Goal: Task Accomplishment & Management: Use online tool/utility

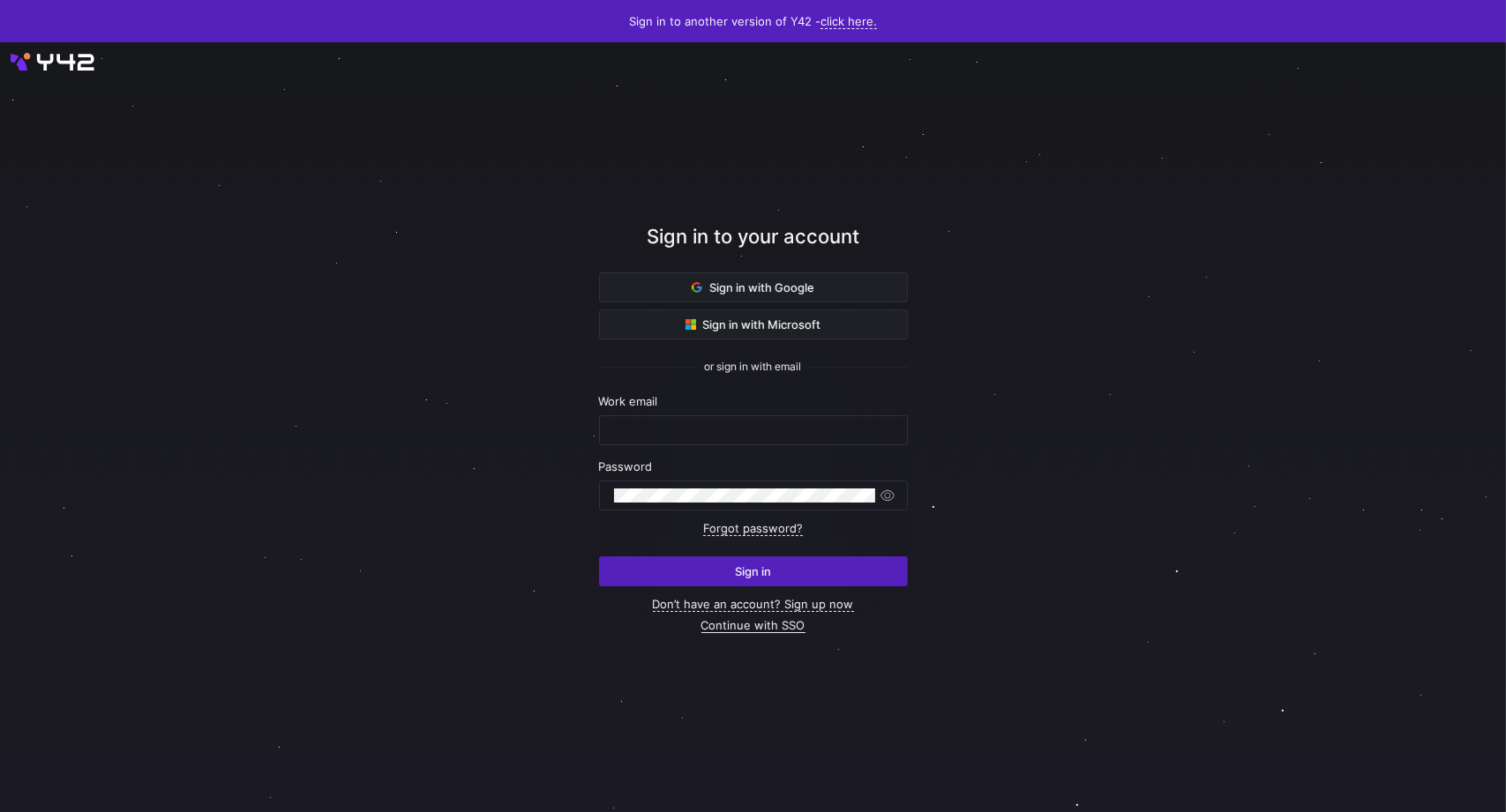
type input "[PERSON_NAME][EMAIL_ADDRESS][PERSON_NAME][DOMAIN_NAME]"
click at [771, 624] on link "Continue with SSO" at bounding box center [753, 626] width 104 height 15
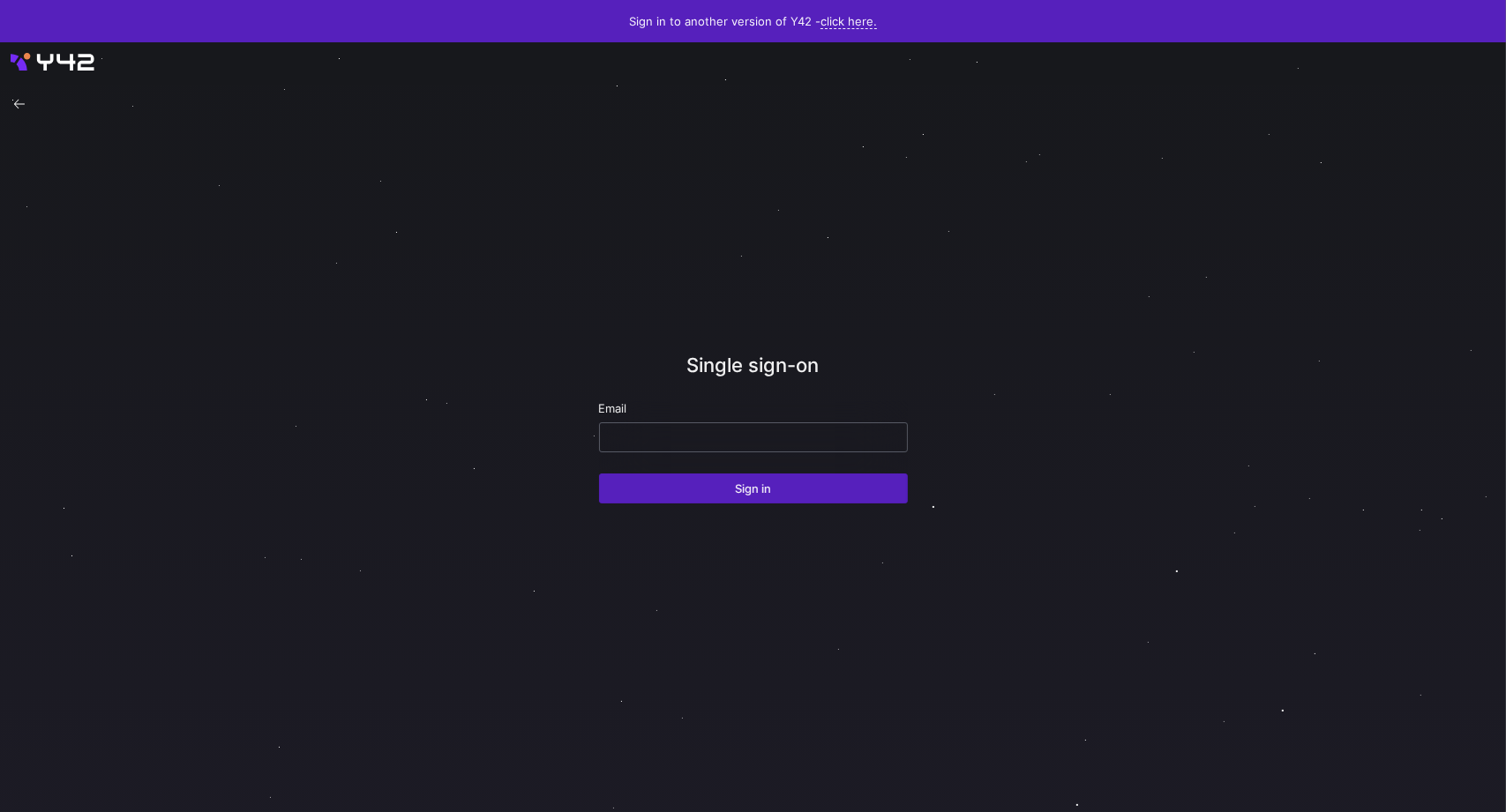
click at [660, 433] on input "email" at bounding box center [753, 437] width 278 height 14
type input "[PERSON_NAME][EMAIL_ADDRESS][PERSON_NAME][DOMAIN_NAME]"
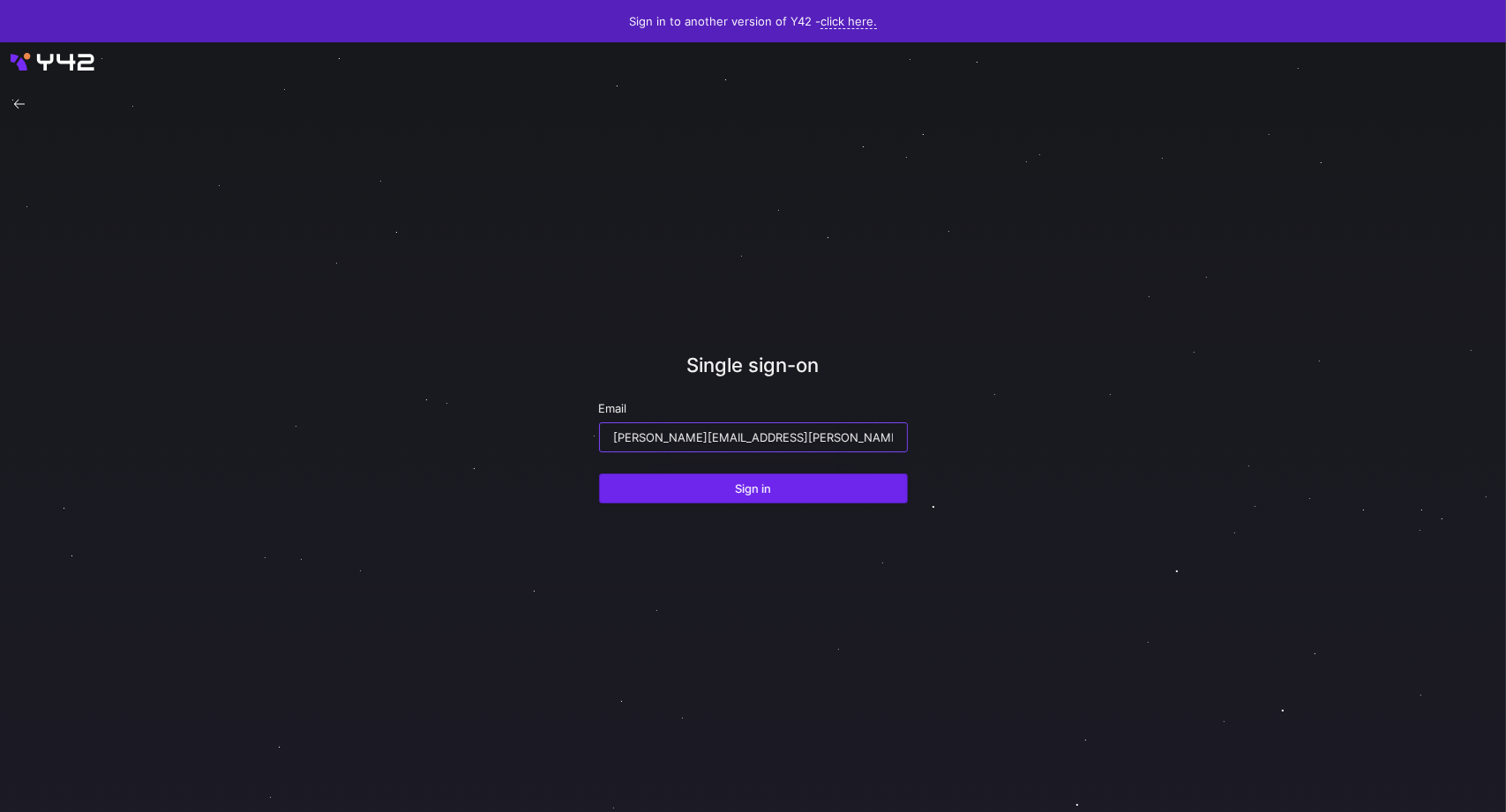
click at [676, 483] on span "submit" at bounding box center [754, 488] width 307 height 28
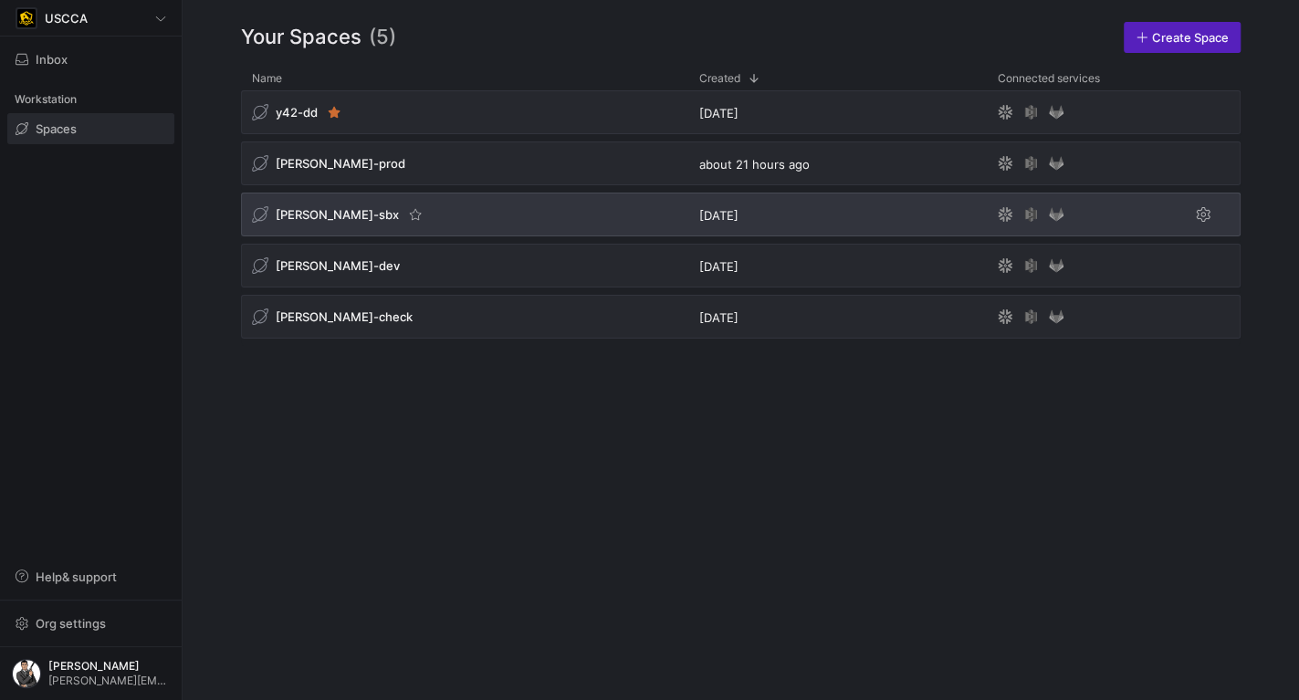
click at [444, 203] on div "edw-dv-sbx" at bounding box center [464, 215] width 447 height 44
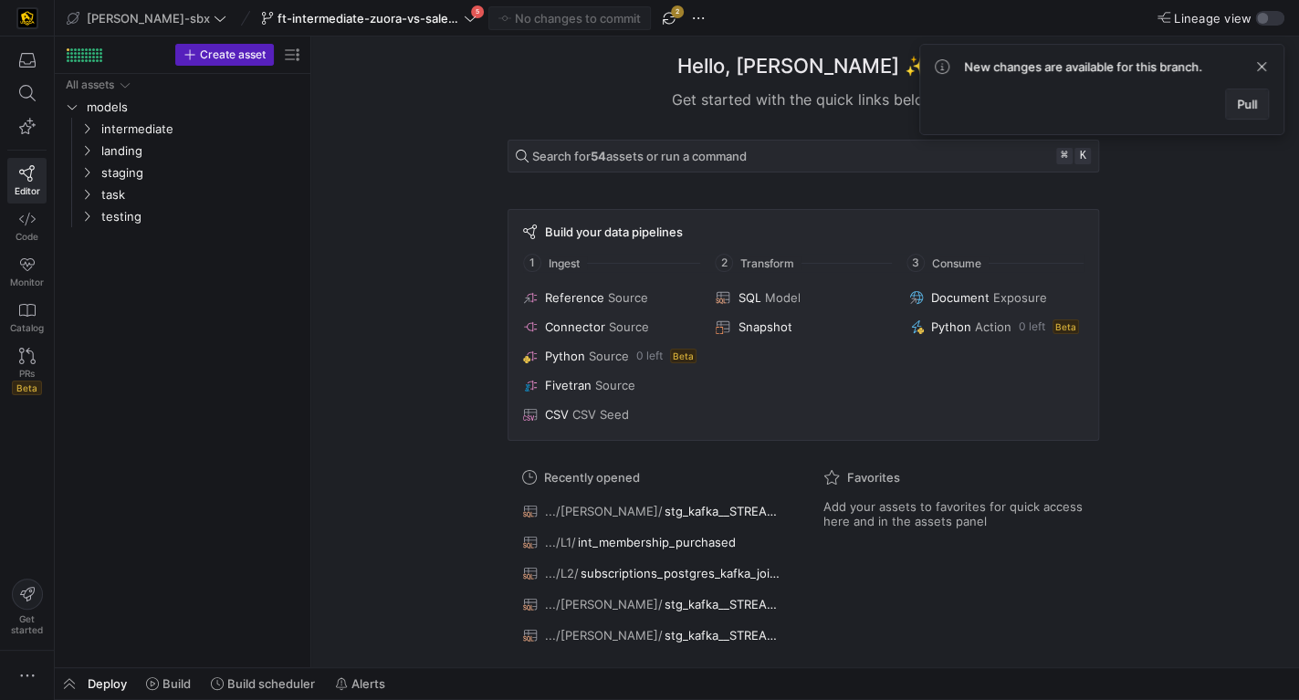
click at [1247, 110] on span at bounding box center [1247, 103] width 42 height 29
click at [37, 352] on link "PRs Beta" at bounding box center [26, 371] width 39 height 62
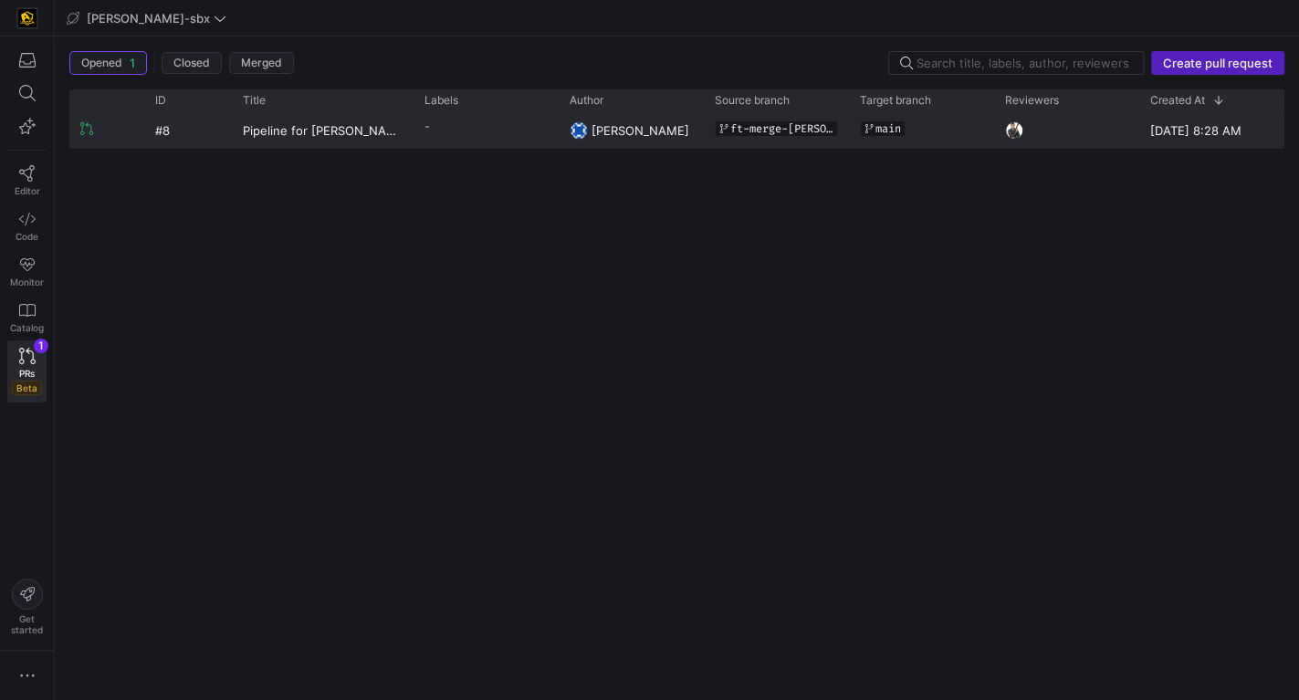
click at [512, 135] on y42-pull-request-list-view-label-cell-renderer "-" at bounding box center [485, 126] width 123 height 26
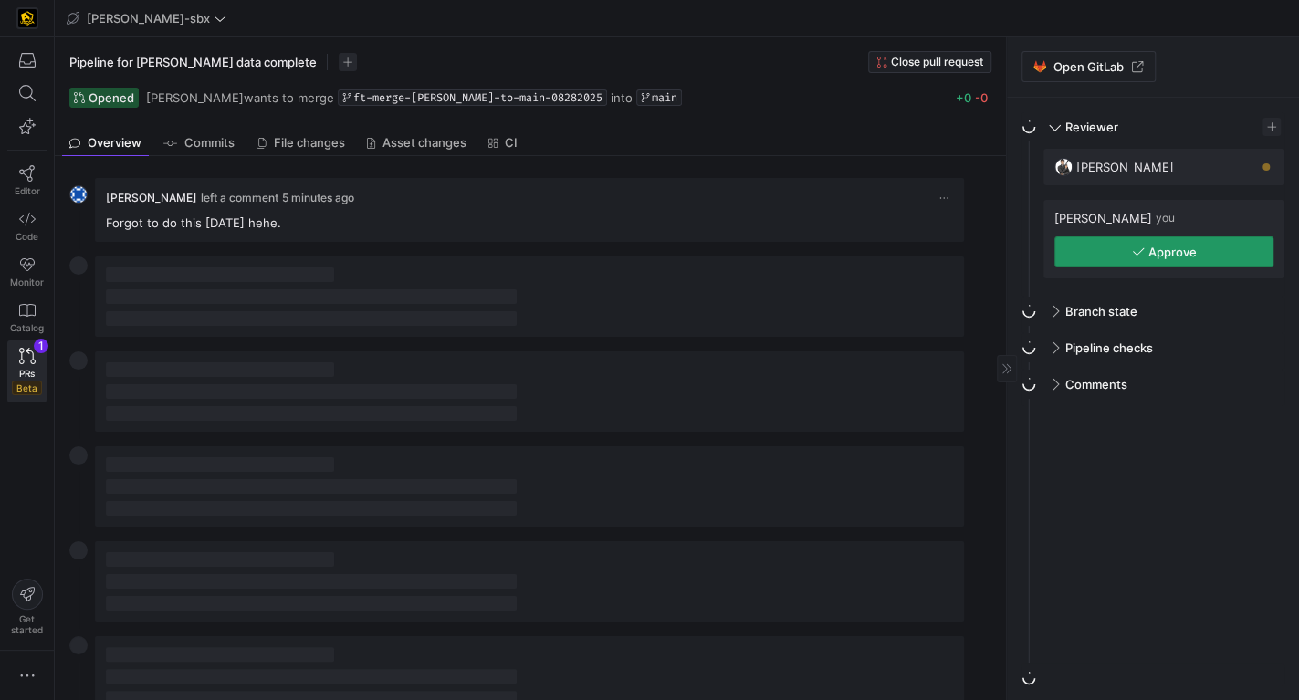
click at [1146, 245] on span "Approve" at bounding box center [1164, 252] width 65 height 15
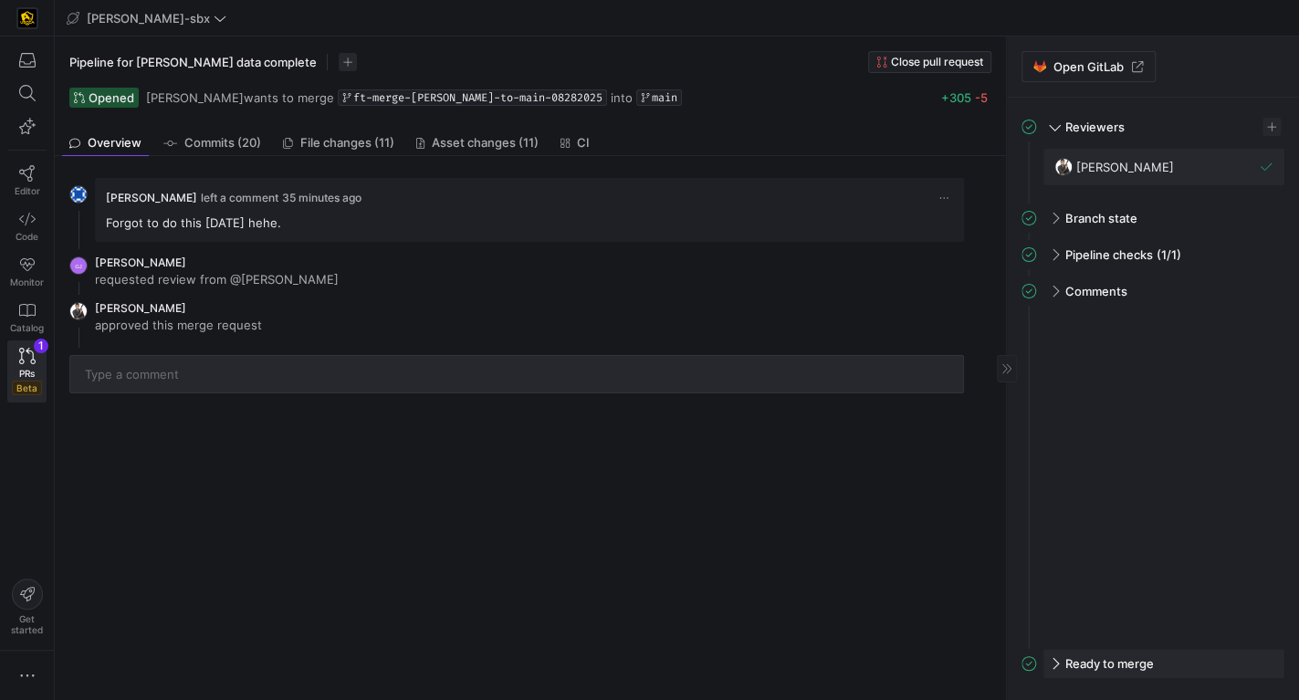
click at [1110, 662] on span "Ready to merge" at bounding box center [1109, 663] width 89 height 15
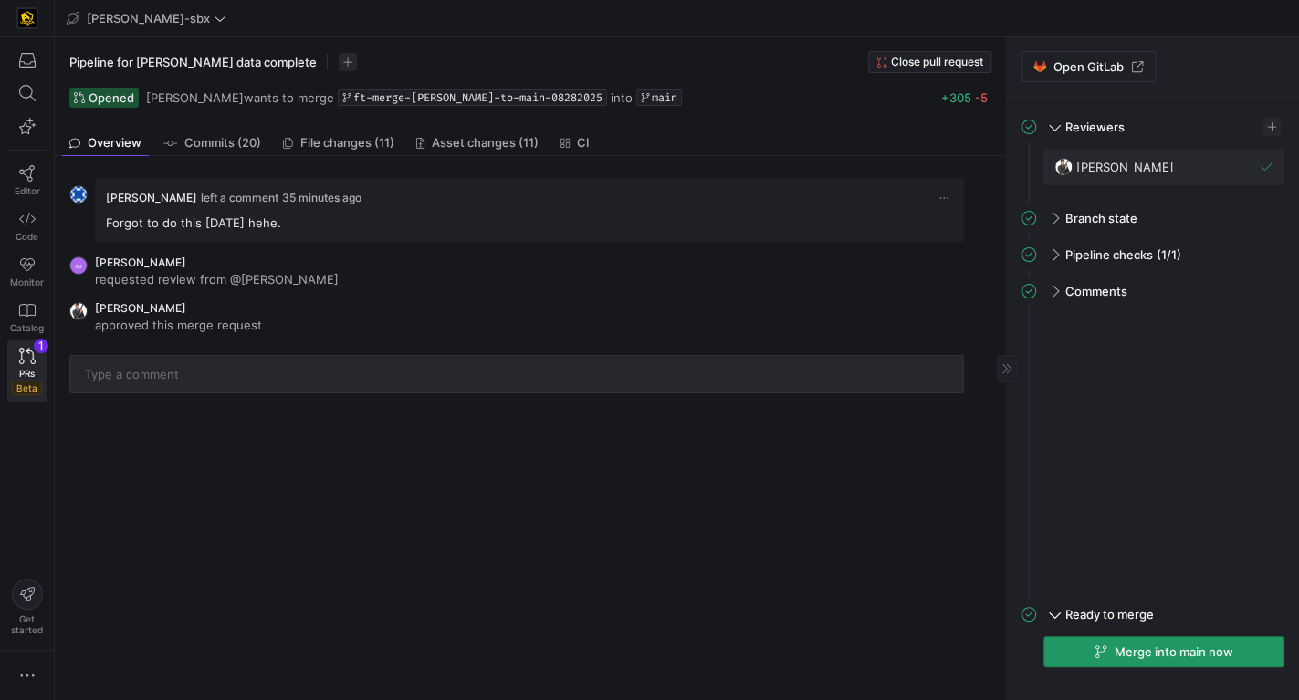
click at [1144, 652] on span "Merge into main now" at bounding box center [1173, 651] width 119 height 15
